Goal: Transaction & Acquisition: Purchase product/service

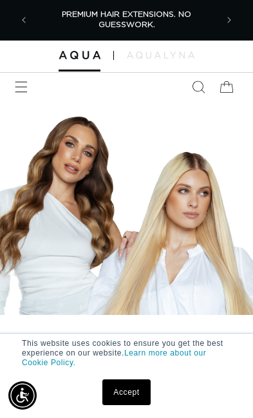
click at [17, 90] on icon "Menu" at bounding box center [21, 87] width 13 height 13
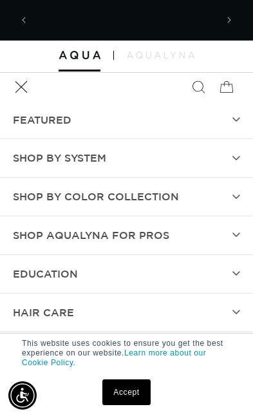
scroll to position [0, 365]
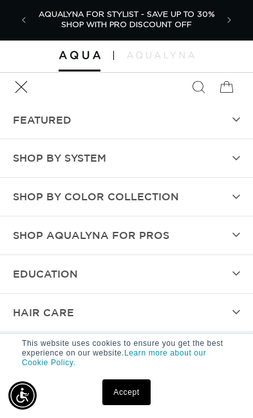
click at [229, 193] on summary "Shop by Color Collection" at bounding box center [126, 197] width 253 height 38
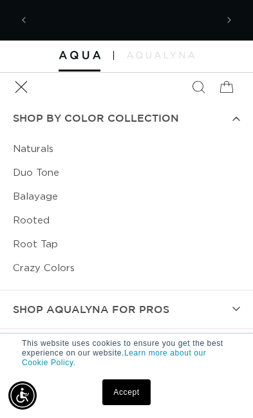
scroll to position [0, 0]
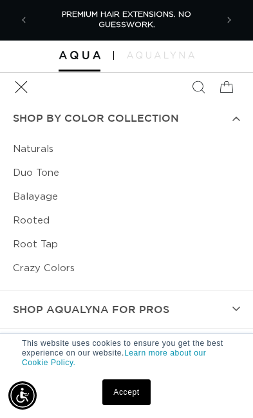
click at [25, 143] on link "Naturals" at bounding box center [127, 149] width 228 height 24
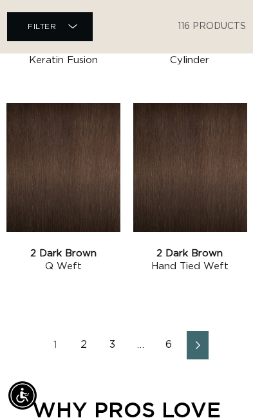
click at [162, 342] on link "6" at bounding box center [170, 345] width 22 height 28
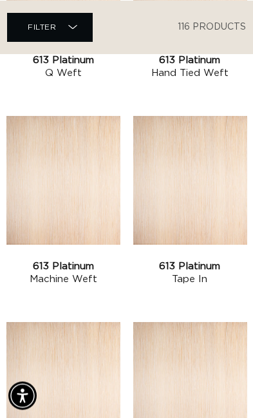
scroll to position [1645, 0]
click at [71, 260] on link "613 Platinum Machine Weft" at bounding box center [63, 273] width 114 height 26
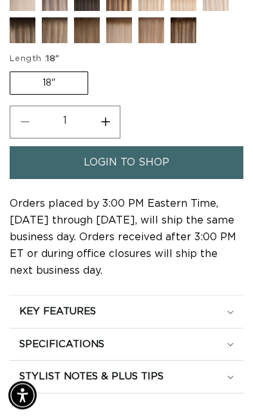
scroll to position [694, 0]
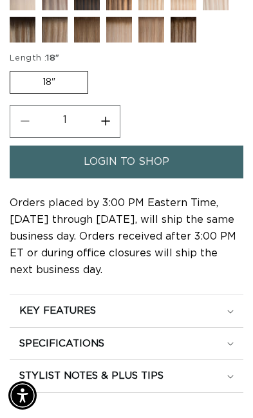
click at [58, 94] on label "18" Variant sold out or unavailable" at bounding box center [49, 82] width 79 height 23
click at [14, 69] on input "18" Variant sold out or unavailable" at bounding box center [13, 68] width 1 height 1
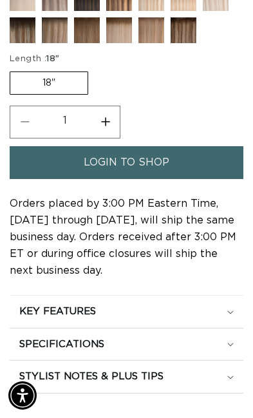
scroll to position [0, 220]
